Goal: Task Accomplishment & Management: Complete application form

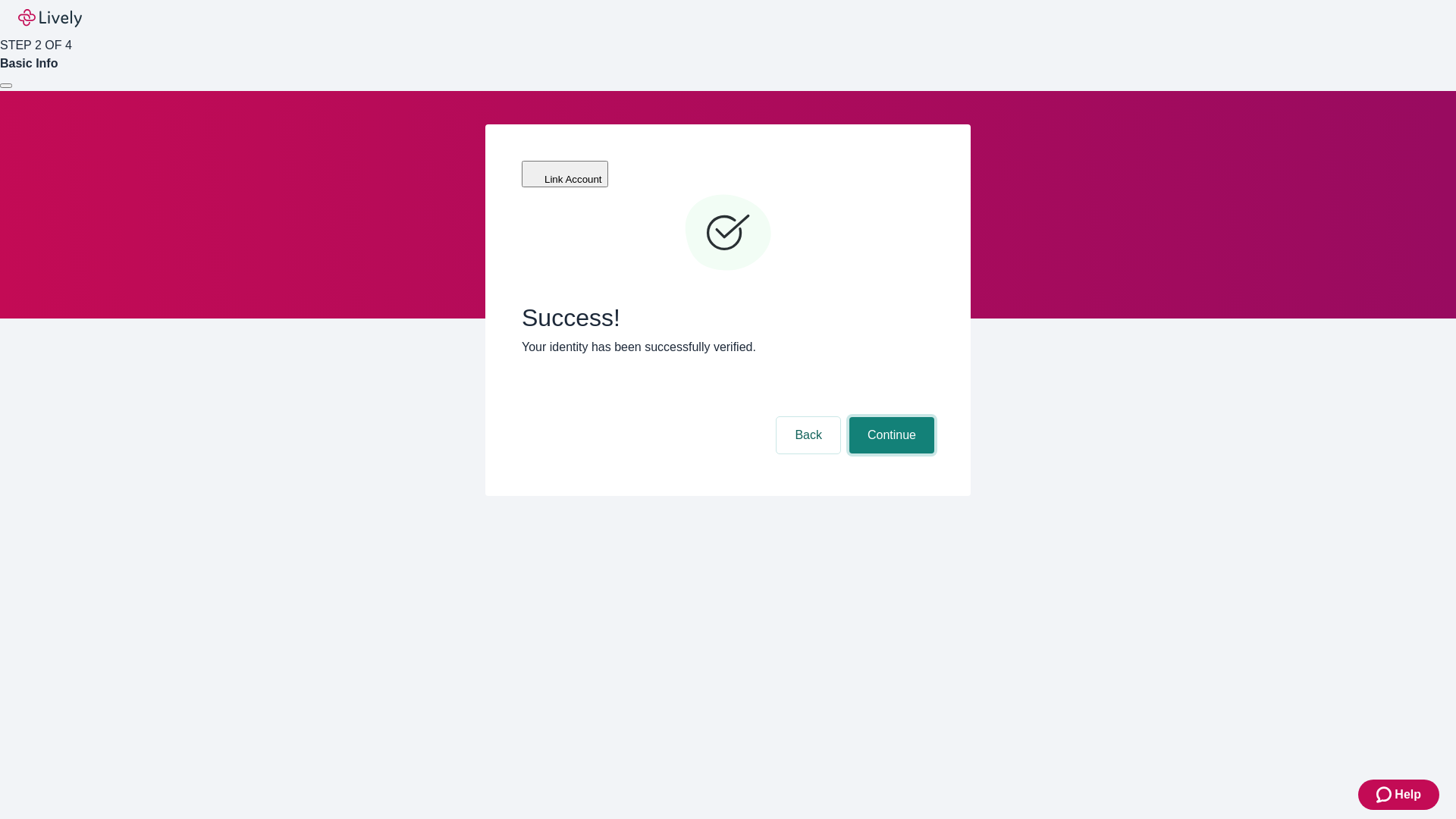
click at [889, 417] on button "Continue" at bounding box center [891, 436] width 85 height 37
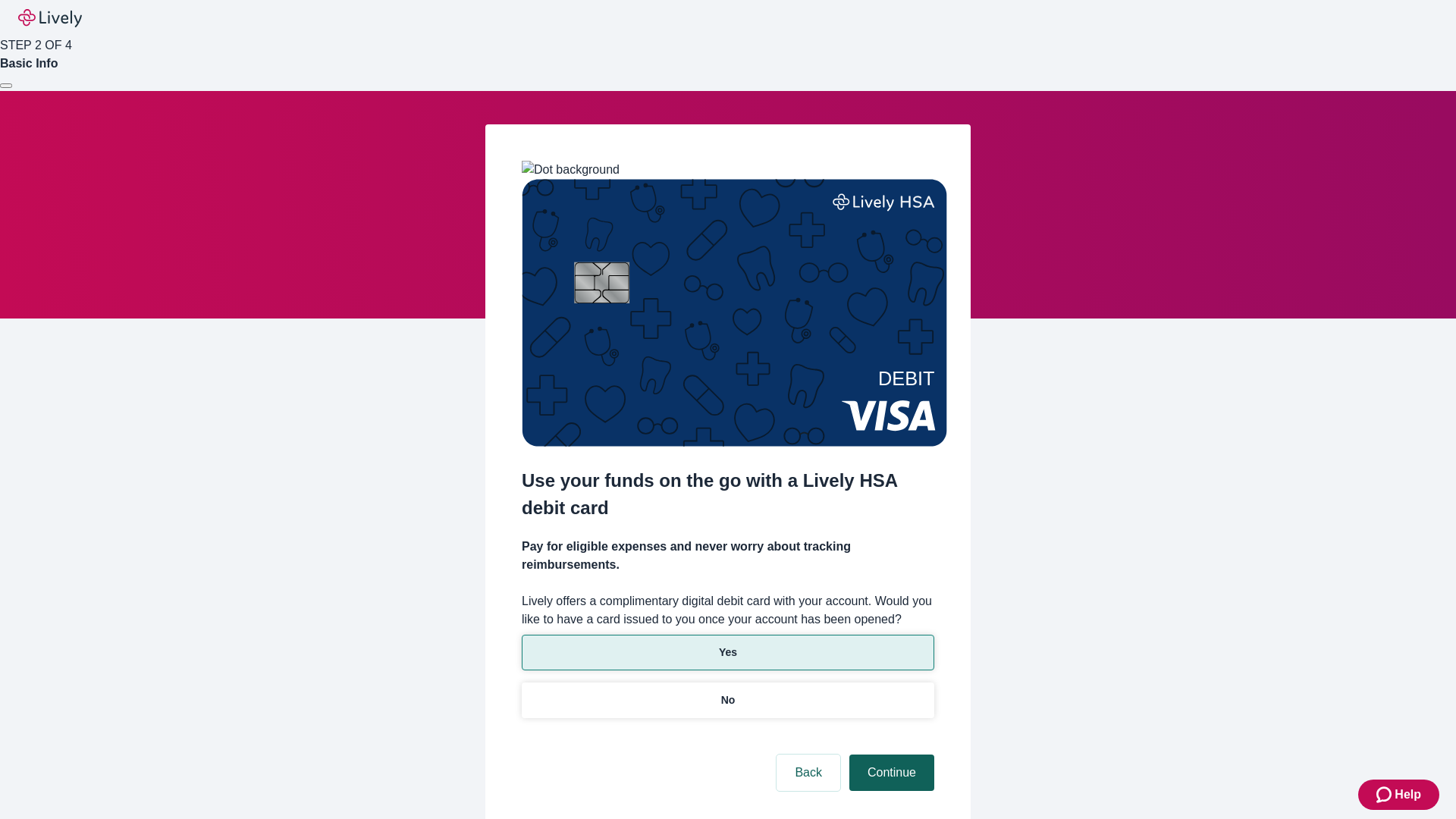
click at [727, 645] on p "Yes" at bounding box center [728, 652] width 18 height 16
click at [889, 755] on button "Continue" at bounding box center [891, 773] width 85 height 37
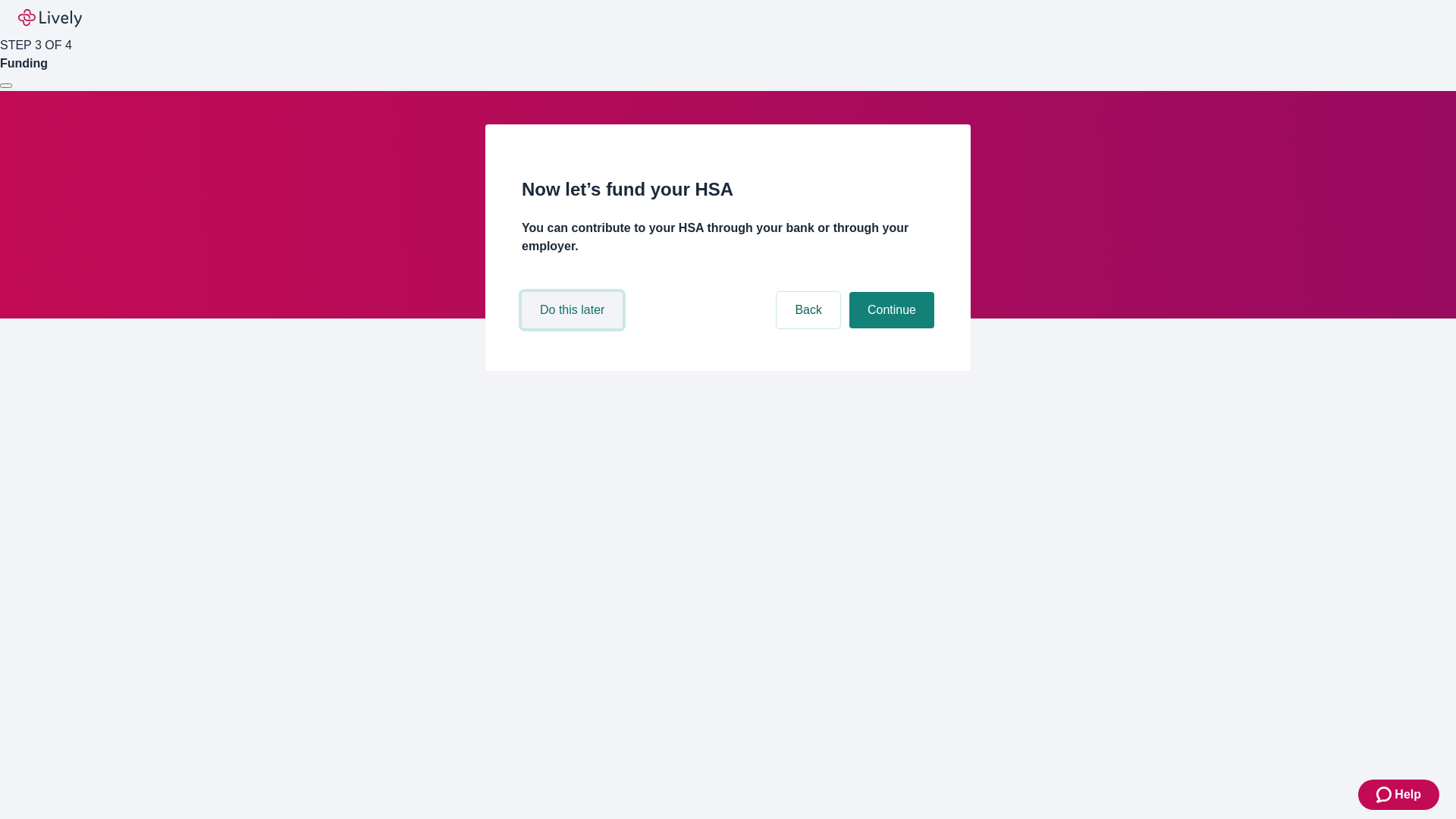
click at [574, 329] on button "Do this later" at bounding box center [572, 310] width 101 height 37
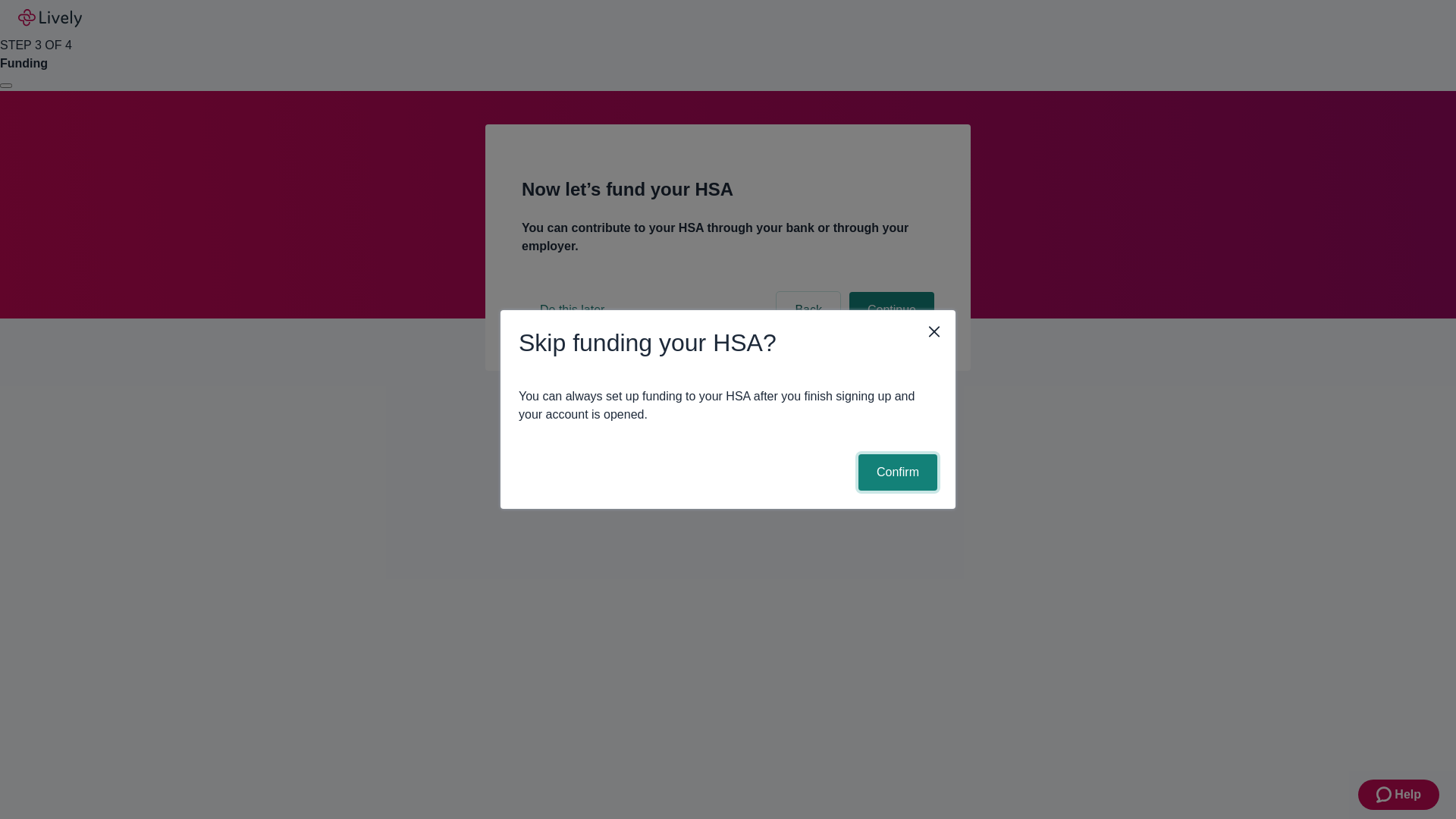
click at [895, 472] on button "Confirm" at bounding box center [897, 473] width 79 height 37
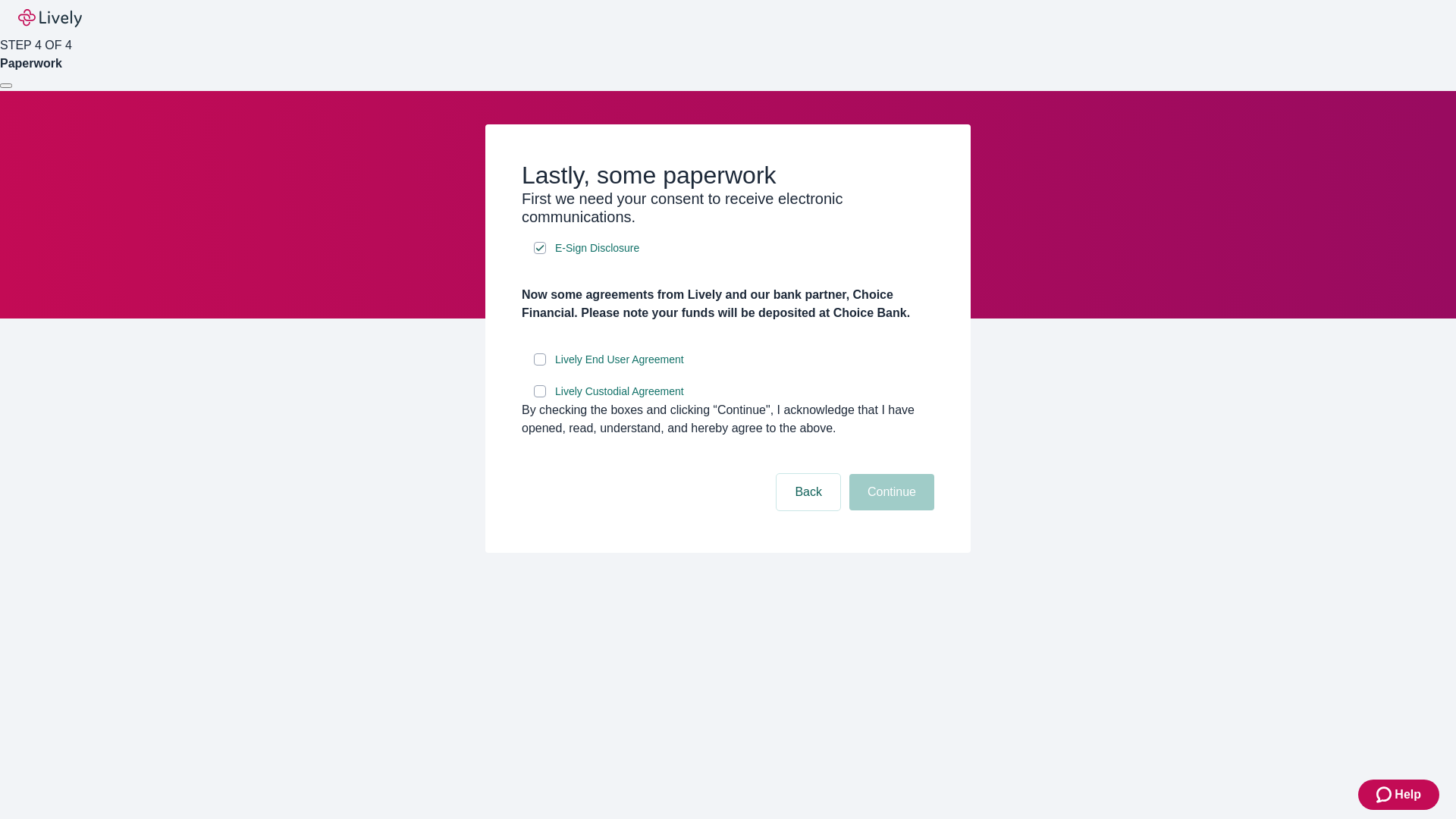
click at [540, 366] on input "Lively End User Agreement" at bounding box center [540, 359] width 12 height 12
checkbox input "true"
click at [540, 397] on input "Lively Custodial Agreement" at bounding box center [540, 391] width 12 height 12
checkbox input "true"
click at [889, 511] on button "Continue" at bounding box center [891, 492] width 85 height 37
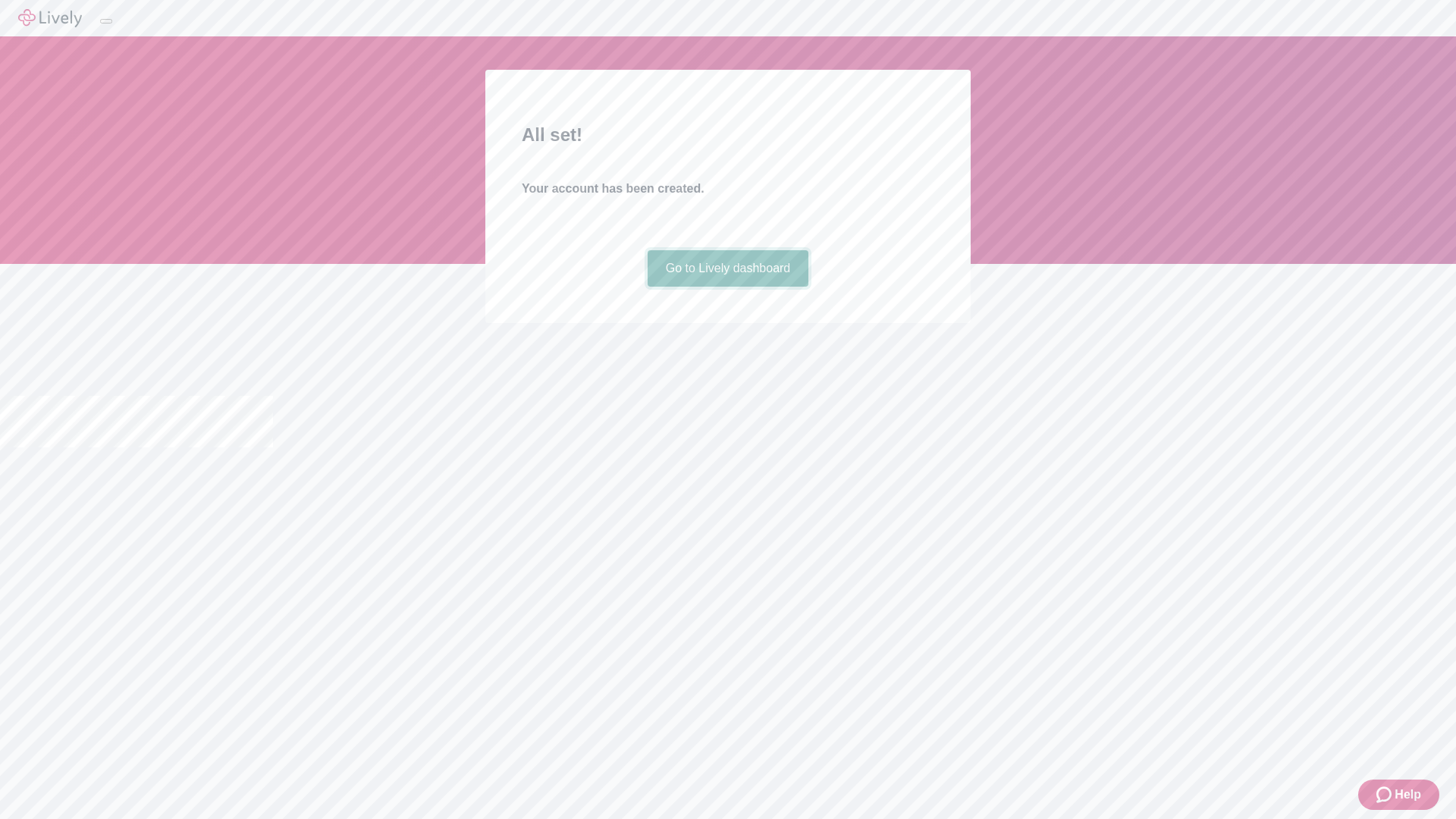
click at [727, 286] on link "Go to Lively dashboard" at bounding box center [728, 269] width 162 height 37
